Goal: Go to known website: Access a specific website the user already knows

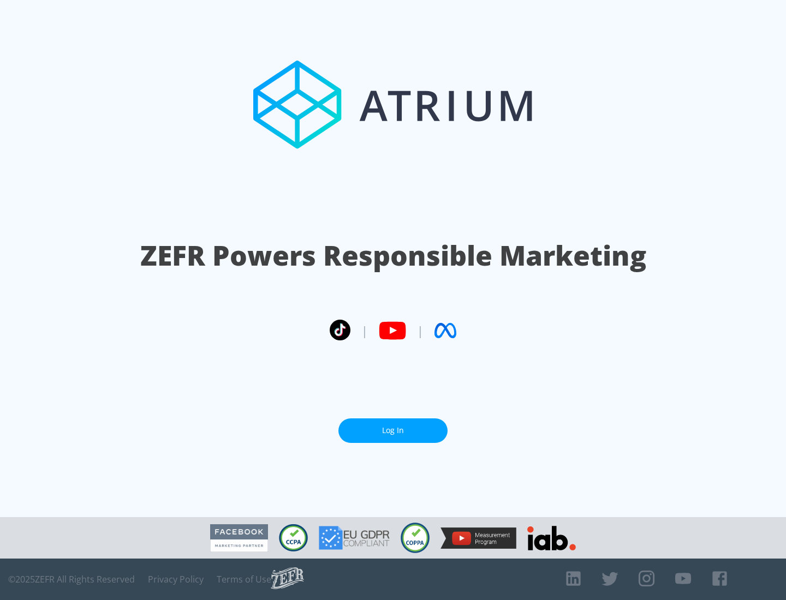
click at [393, 430] on link "Log In" at bounding box center [392, 430] width 109 height 25
